Goal: Check status: Check status

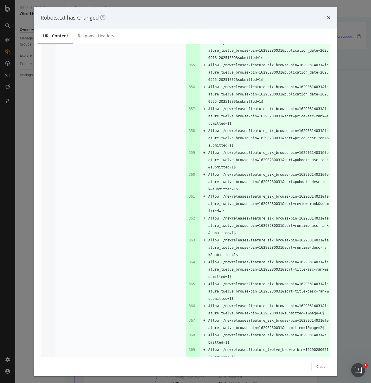
scroll to position [1441, 0]
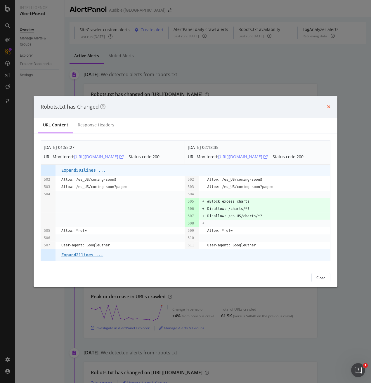
click at [328, 105] on icon "times" at bounding box center [329, 107] width 4 height 5
